Goal: Task Accomplishment & Management: Use online tool/utility

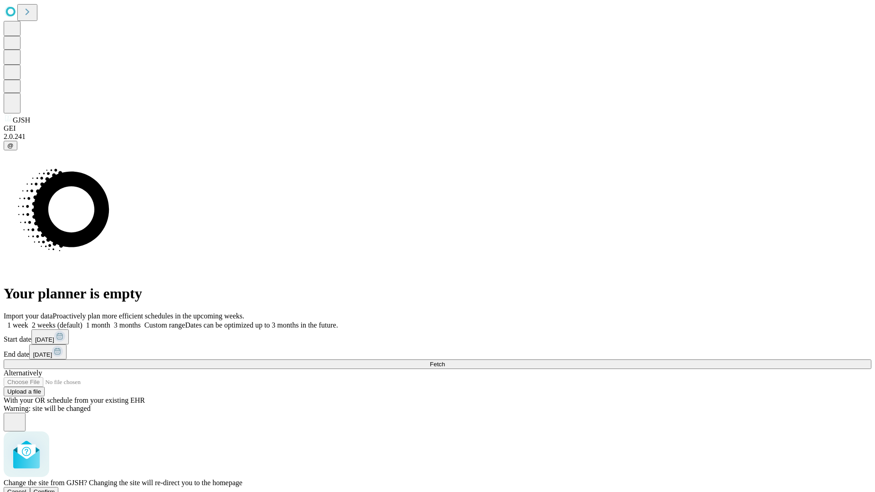
click at [55, 489] on span "Confirm" at bounding box center [44, 492] width 21 height 7
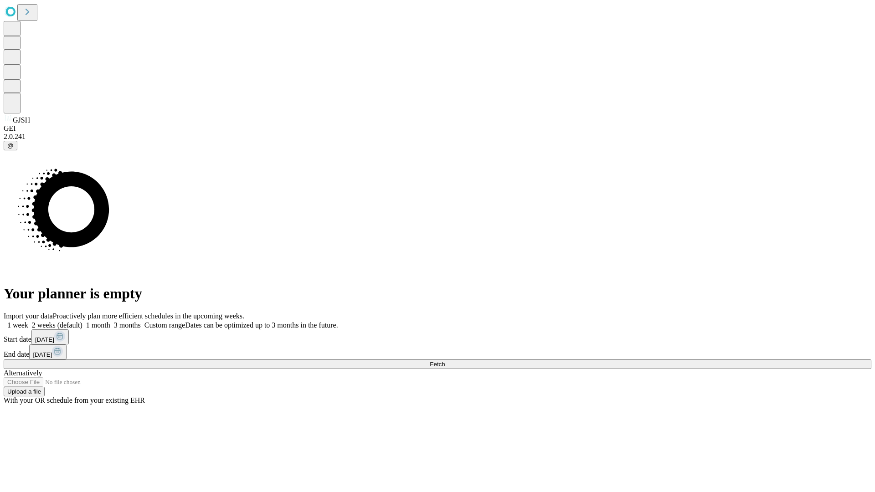
click at [110, 321] on label "1 month" at bounding box center [96, 325] width 28 height 8
click at [445, 361] on span "Fetch" at bounding box center [437, 364] width 15 height 7
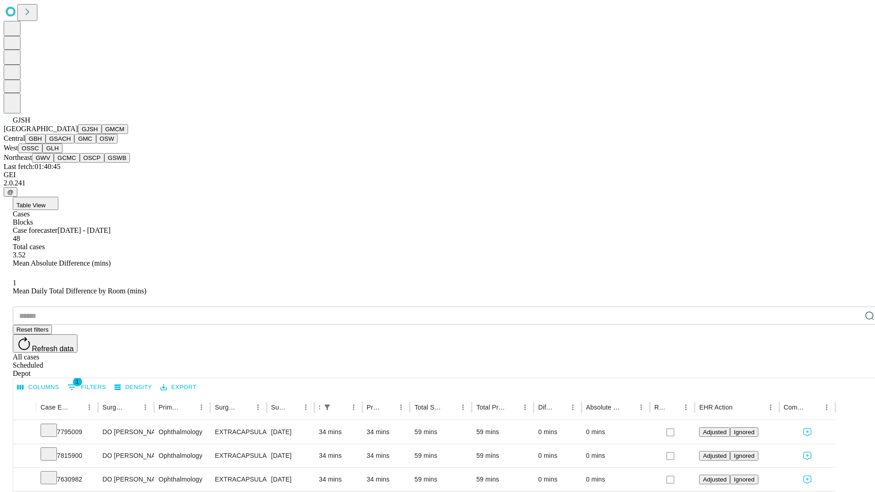
click at [102, 134] on button "GMCM" at bounding box center [115, 129] width 26 height 10
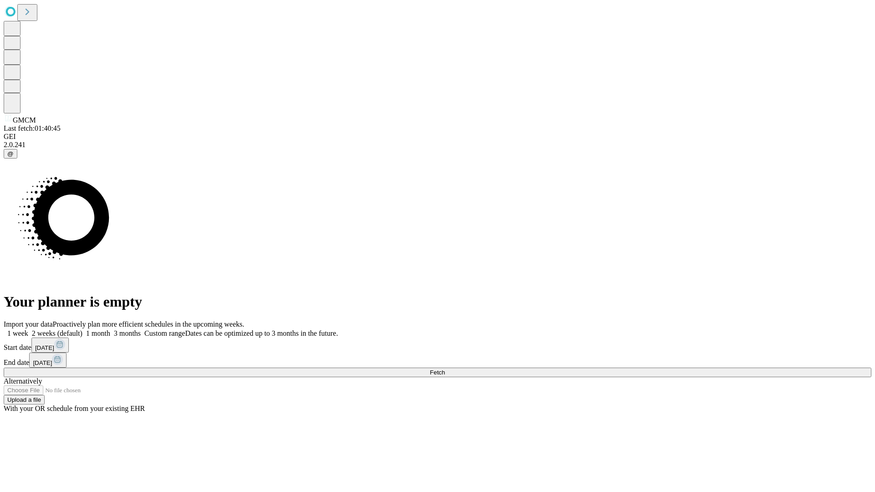
click at [110, 330] on label "1 month" at bounding box center [96, 334] width 28 height 8
click at [445, 369] on span "Fetch" at bounding box center [437, 372] width 15 height 7
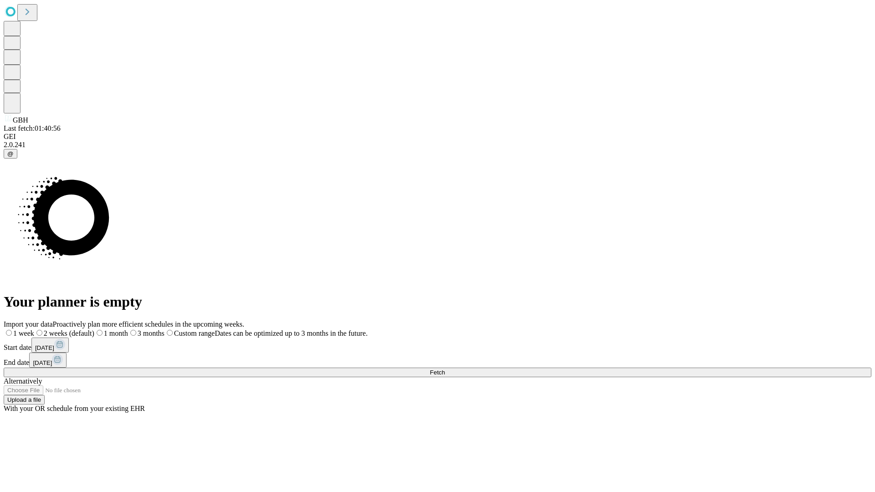
click at [445, 369] on span "Fetch" at bounding box center [437, 372] width 15 height 7
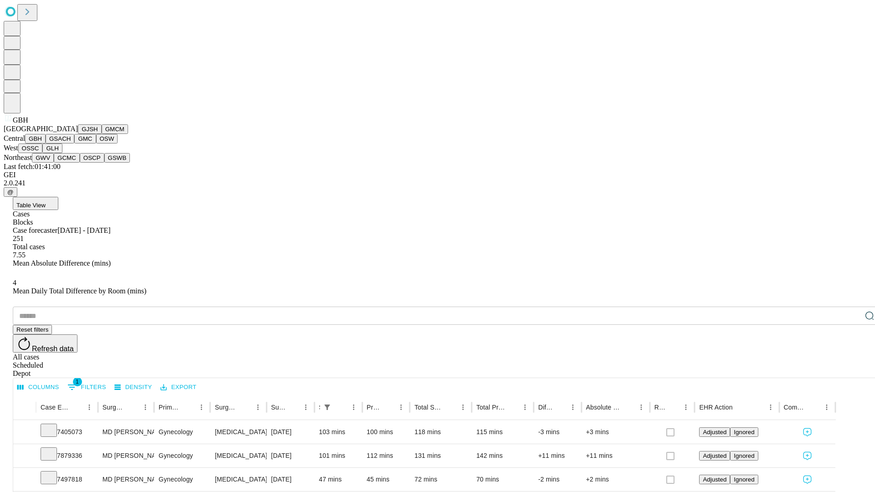
click at [71, 144] on button "GSACH" at bounding box center [60, 139] width 29 height 10
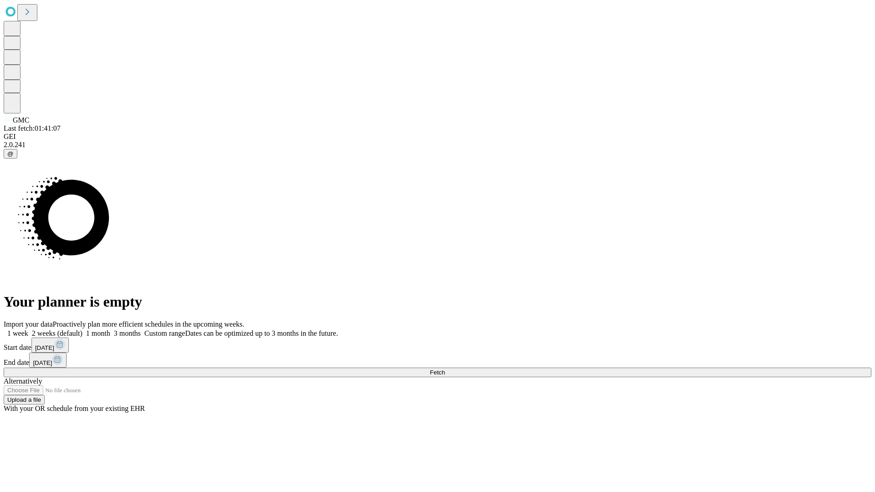
click at [110, 330] on label "1 month" at bounding box center [96, 334] width 28 height 8
click at [445, 369] on span "Fetch" at bounding box center [437, 372] width 15 height 7
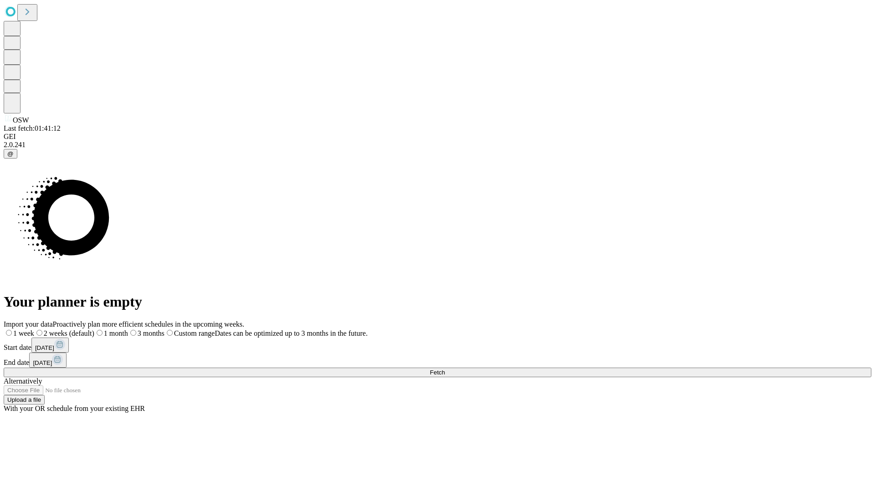
click at [128, 330] on label "1 month" at bounding box center [111, 334] width 34 height 8
click at [445, 369] on span "Fetch" at bounding box center [437, 372] width 15 height 7
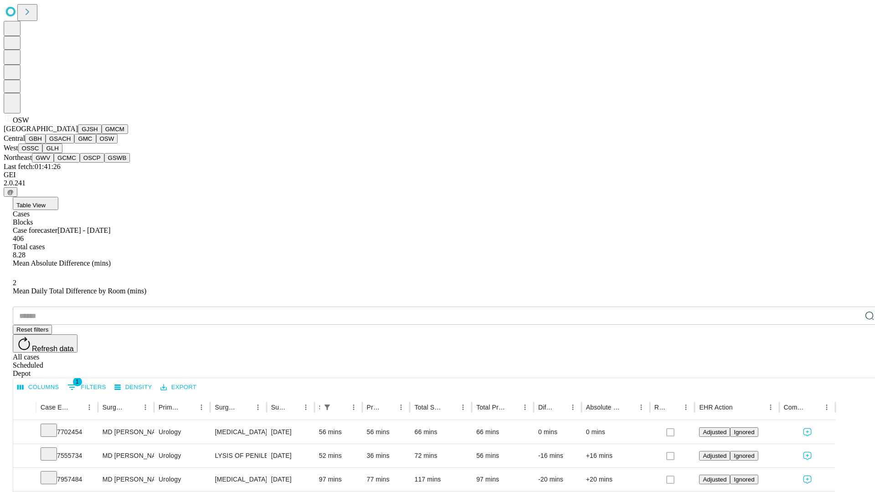
click at [43, 153] on button "OSSC" at bounding box center [30, 149] width 25 height 10
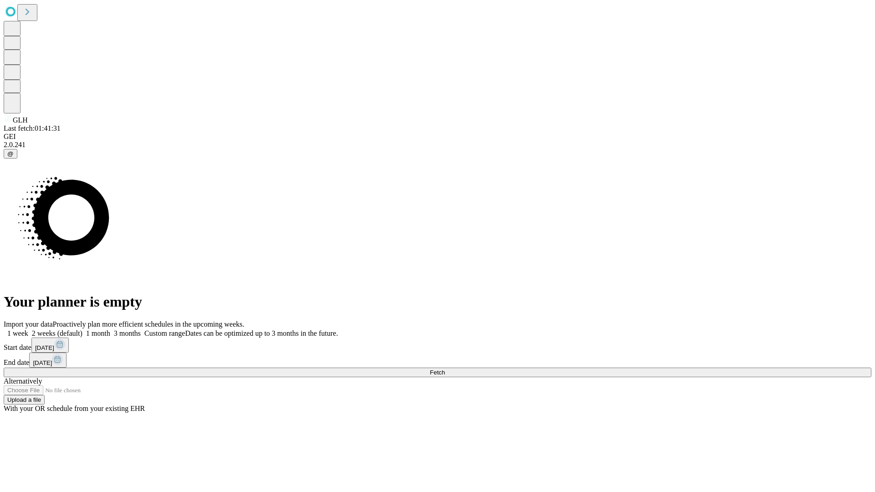
click at [445, 369] on span "Fetch" at bounding box center [437, 372] width 15 height 7
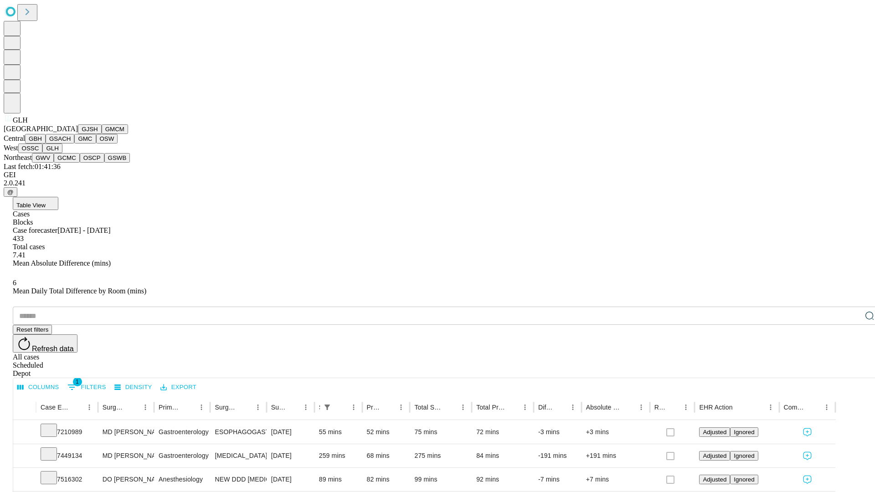
click at [54, 163] on button "GWV" at bounding box center [43, 158] width 22 height 10
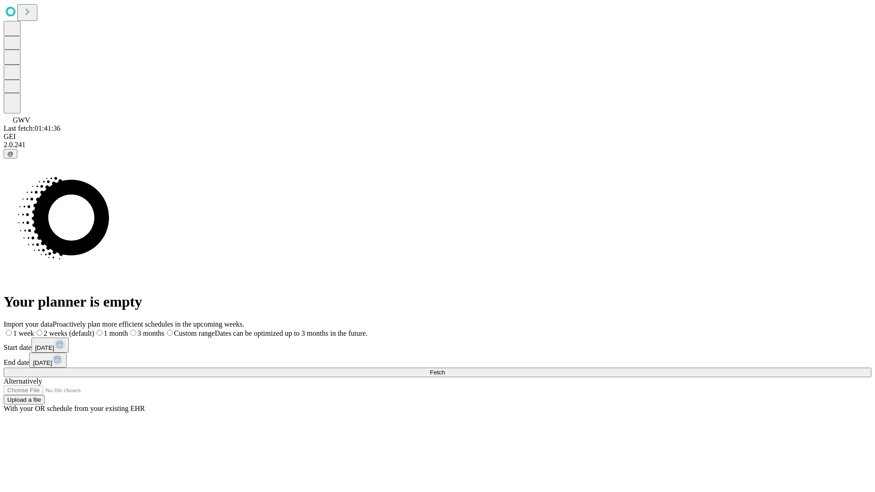
click at [128, 330] on label "1 month" at bounding box center [111, 334] width 34 height 8
click at [445, 369] on span "Fetch" at bounding box center [437, 372] width 15 height 7
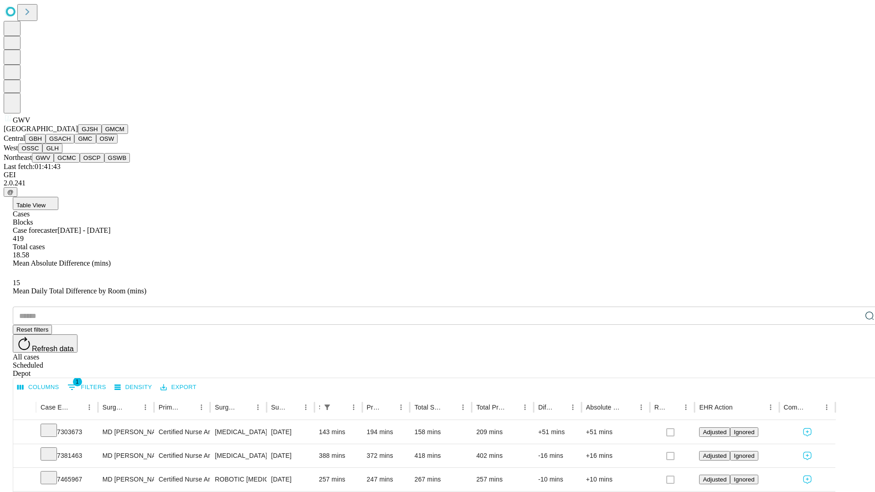
click at [71, 163] on button "GCMC" at bounding box center [67, 158] width 26 height 10
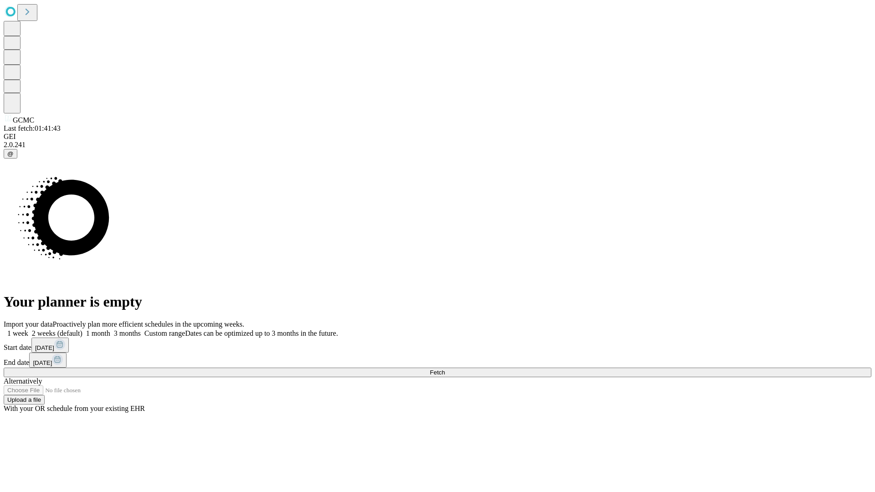
click at [110, 330] on label "1 month" at bounding box center [96, 334] width 28 height 8
click at [445, 369] on span "Fetch" at bounding box center [437, 372] width 15 height 7
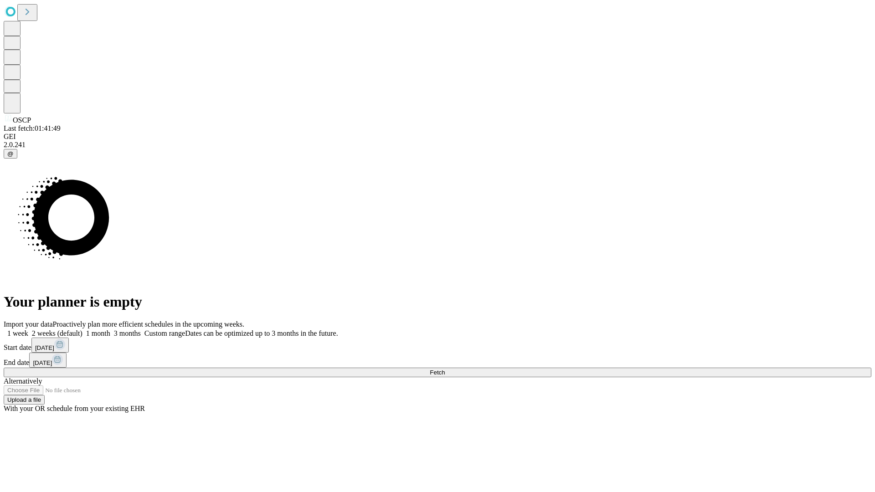
click at [110, 330] on label "1 month" at bounding box center [96, 334] width 28 height 8
click at [445, 369] on span "Fetch" at bounding box center [437, 372] width 15 height 7
